Goal: Task Accomplishment & Management: Use online tool/utility

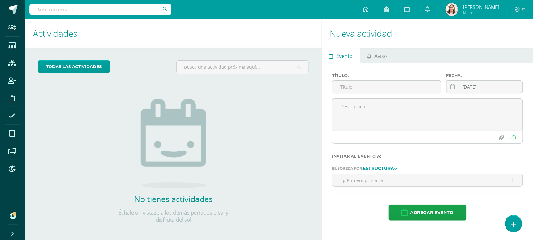
click at [514, 227] on icon at bounding box center [514, 224] width 5 height 7
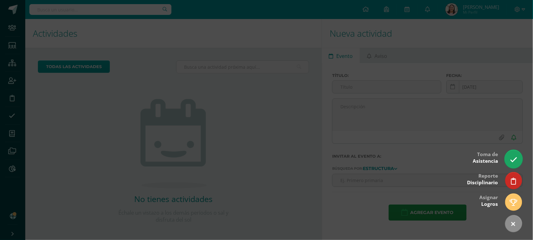
click at [510, 153] on link at bounding box center [514, 158] width 18 height 18
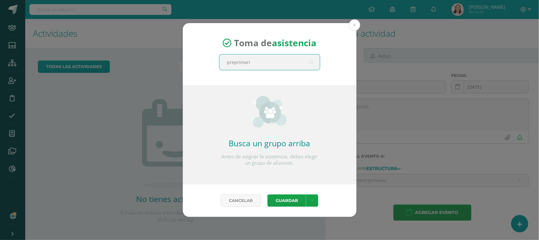
type input "preprimaria"
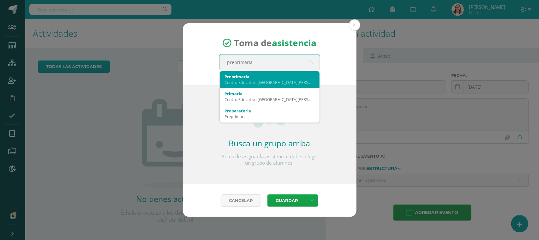
click at [262, 83] on div "Centro Educativo [GEOGRAPHIC_DATA][PERSON_NAME]" at bounding box center [270, 82] width 90 height 6
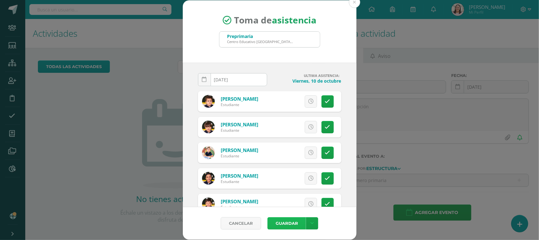
click at [292, 224] on button "Guardar" at bounding box center [287, 223] width 39 height 12
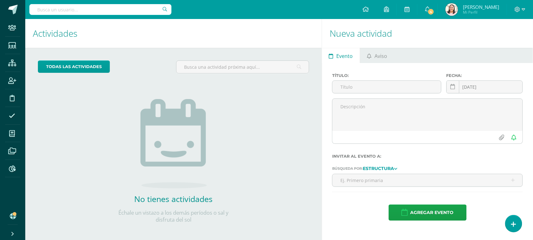
drag, startPoint x: 0, startPoint y: 0, endPoint x: 0, endPoint y: 206, distance: 206.4
click at [0, 239] on html "Asistencia almacenada con éxito Staff Estudiantes Estructura Inscripción Discip…" at bounding box center [266, 120] width 533 height 240
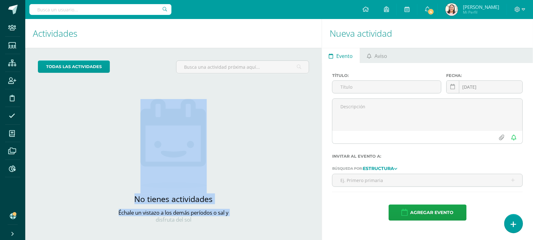
click at [516, 223] on icon at bounding box center [514, 223] width 6 height 7
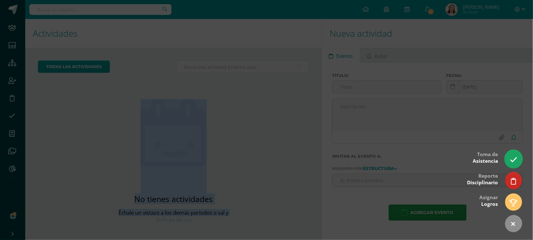
click at [517, 157] on icon at bounding box center [513, 159] width 7 height 7
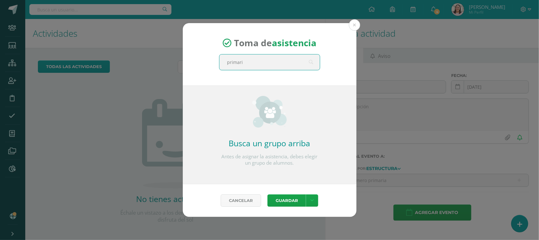
type input "primaria"
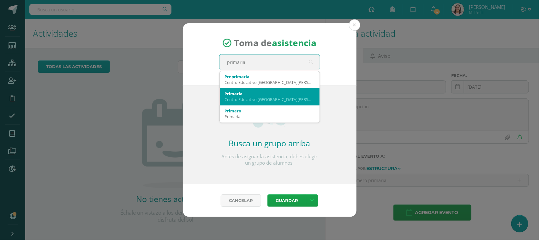
click at [251, 96] on div "Centro Educativo [GEOGRAPHIC_DATA][PERSON_NAME]" at bounding box center [270, 99] width 90 height 6
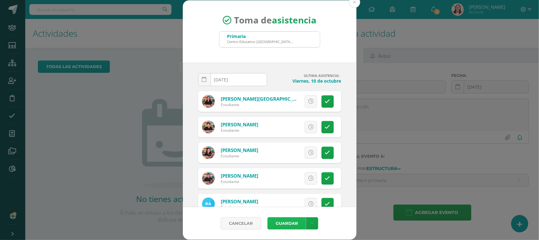
click at [285, 221] on button "Guardar" at bounding box center [287, 223] width 39 height 12
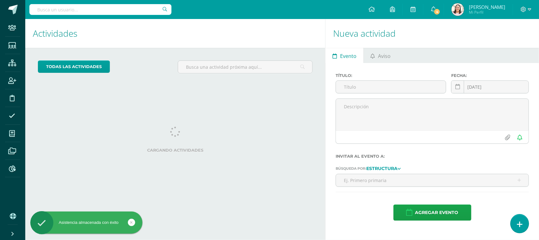
click at [525, 218] on link at bounding box center [520, 223] width 18 height 18
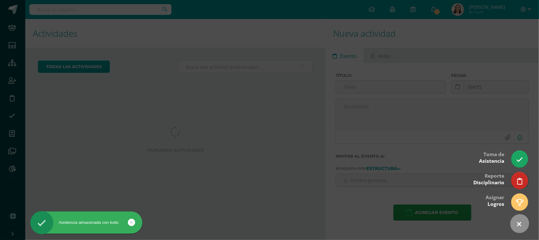
click at [514, 218] on link at bounding box center [520, 223] width 26 height 26
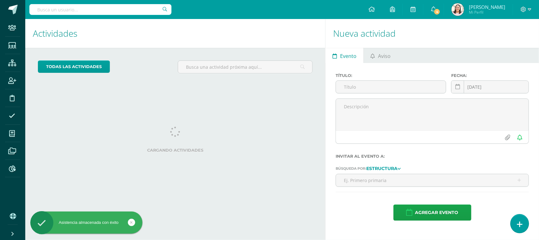
click at [517, 220] on link at bounding box center [520, 223] width 18 height 18
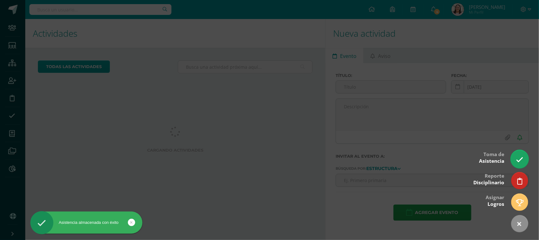
click at [520, 160] on icon at bounding box center [519, 159] width 7 height 7
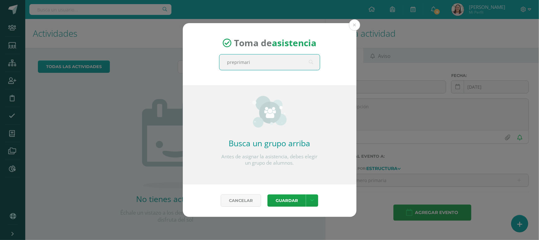
type input "preprimaria"
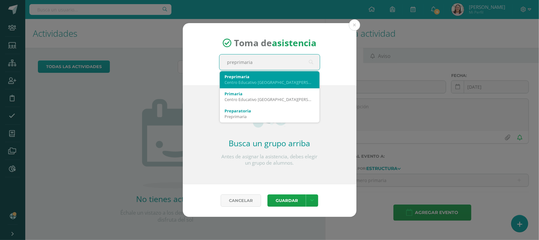
click at [252, 77] on div "Preprimaria" at bounding box center [270, 77] width 90 height 6
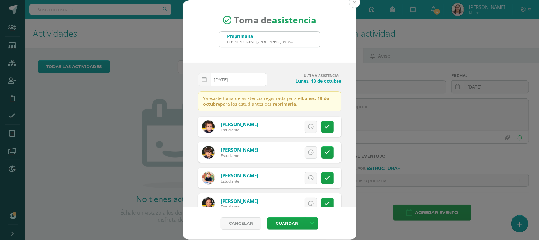
click at [353, 4] on button at bounding box center [354, 2] width 11 height 11
